Goal: Information Seeking & Learning: Learn about a topic

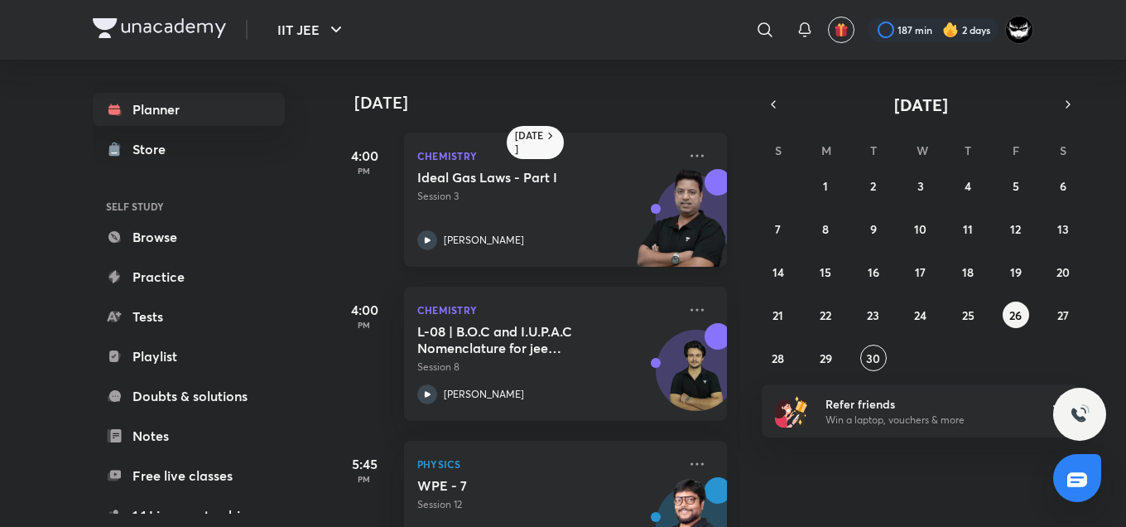
click at [533, 147] on p "Chemistry" at bounding box center [547, 156] width 260 height 20
click at [522, 129] on h6 "[DATE]" at bounding box center [529, 142] width 29 height 26
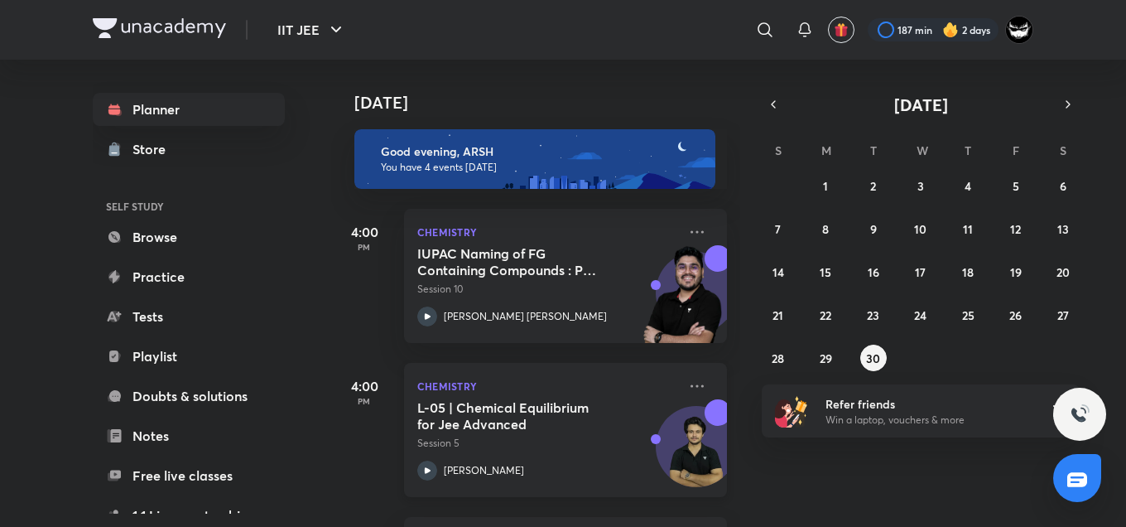
scroll to position [303, 0]
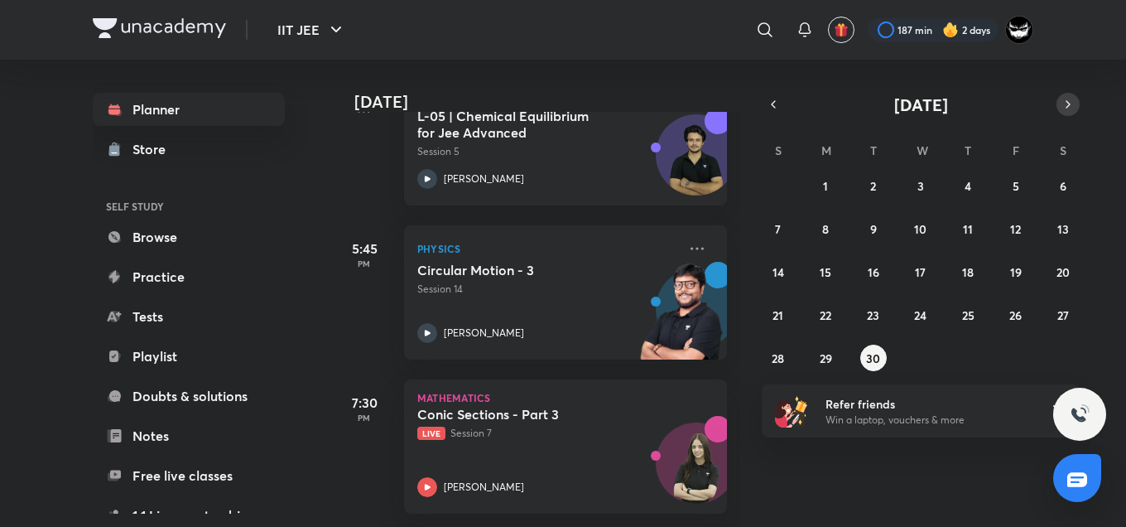
click at [1066, 104] on icon "button" at bounding box center [1067, 104] width 13 height 15
click at [915, 181] on button "1" at bounding box center [920, 185] width 26 height 26
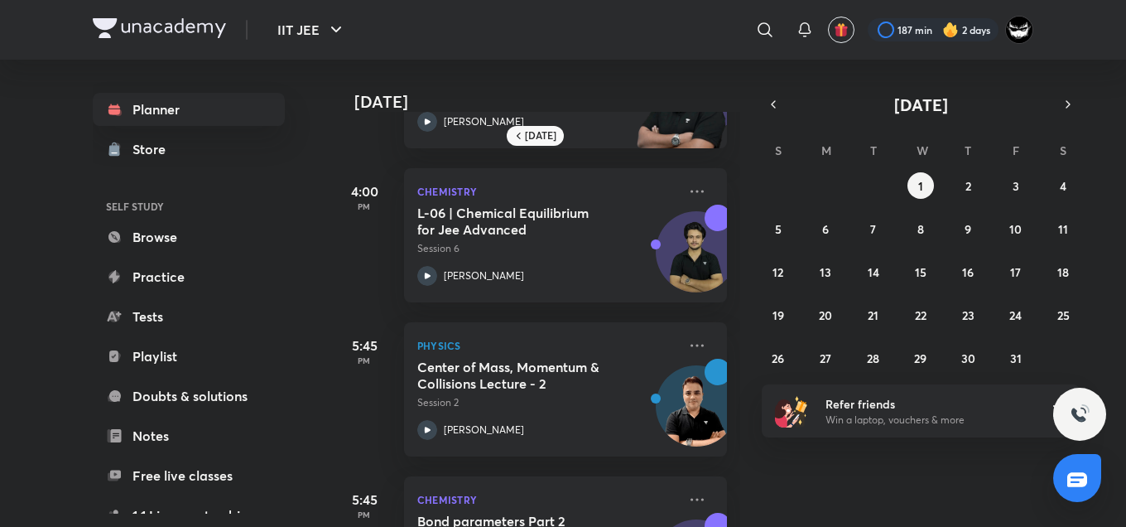
scroll to position [0, 0]
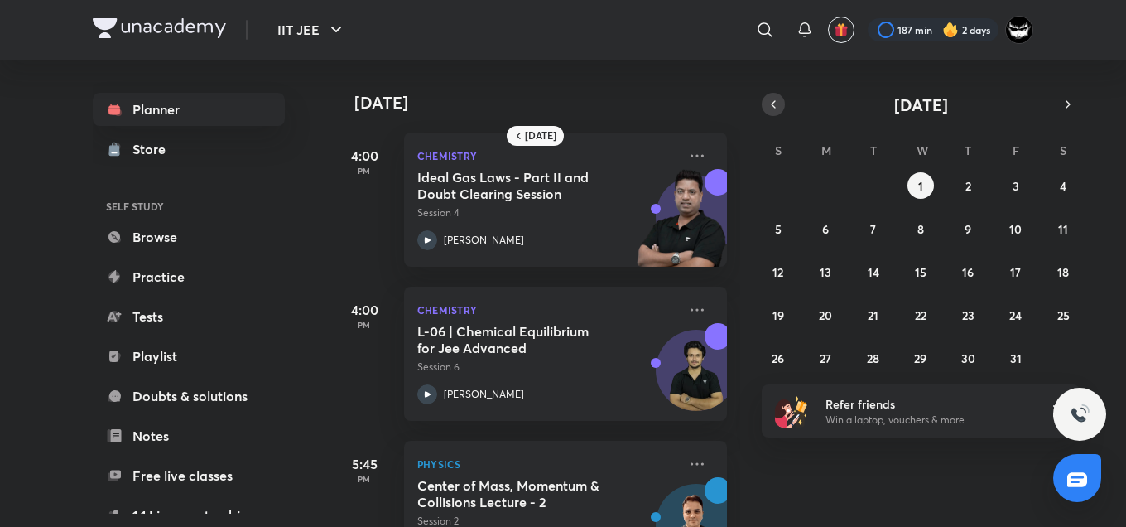
click at [778, 108] on icon "button" at bounding box center [773, 104] width 13 height 15
